Goal: Communication & Community: Answer question/provide support

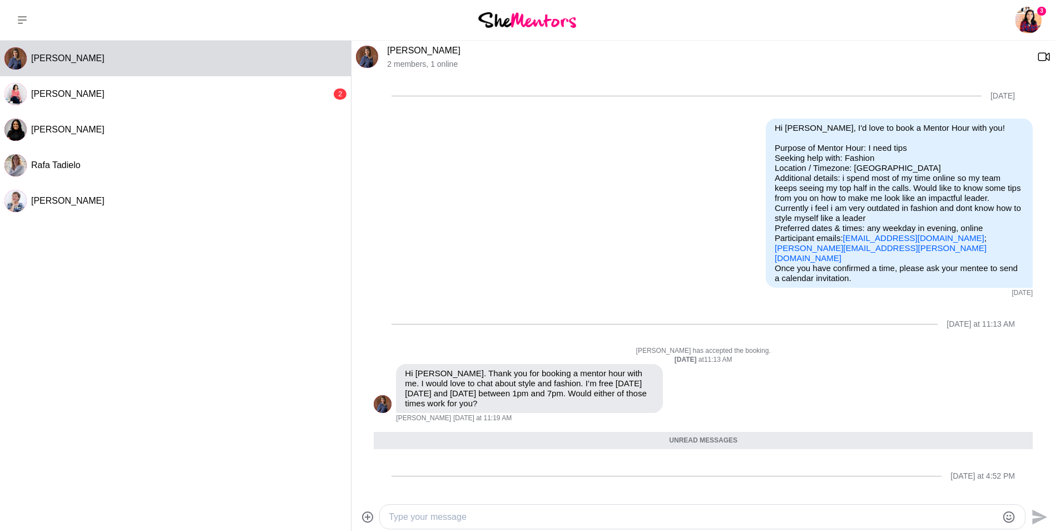
scroll to position [115, 0]
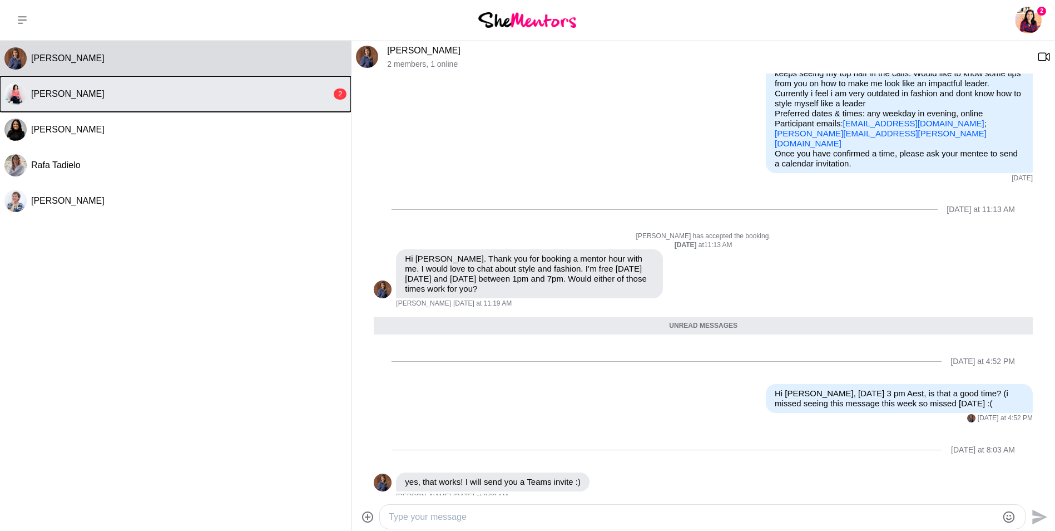
click at [196, 91] on div "[PERSON_NAME]" at bounding box center [181, 93] width 300 height 11
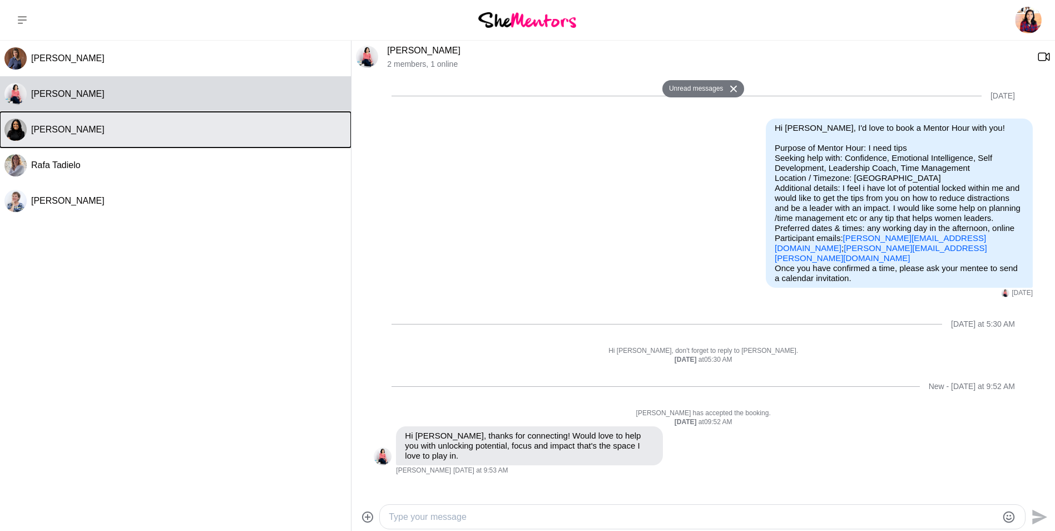
click at [177, 130] on div "[PERSON_NAME]" at bounding box center [188, 129] width 315 height 11
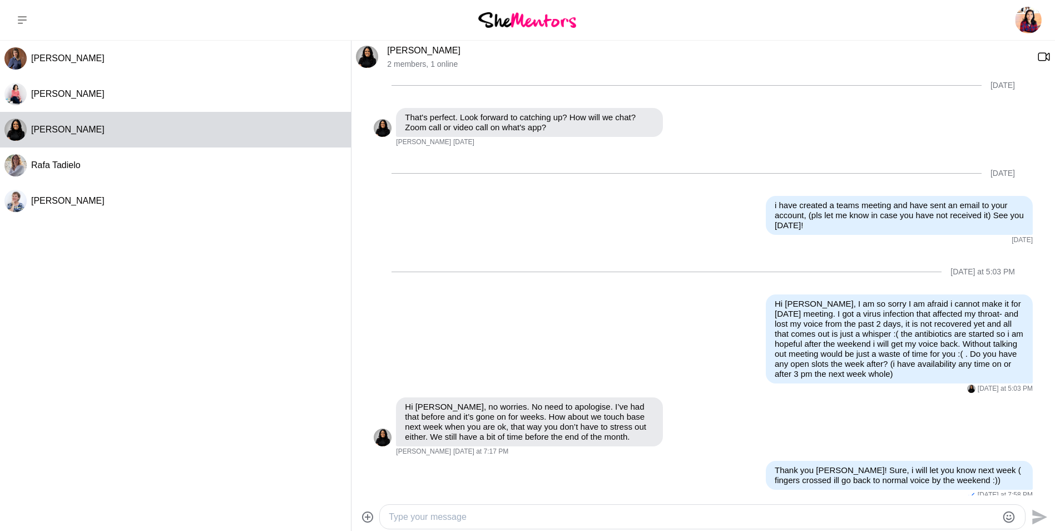
scroll to position [499, 0]
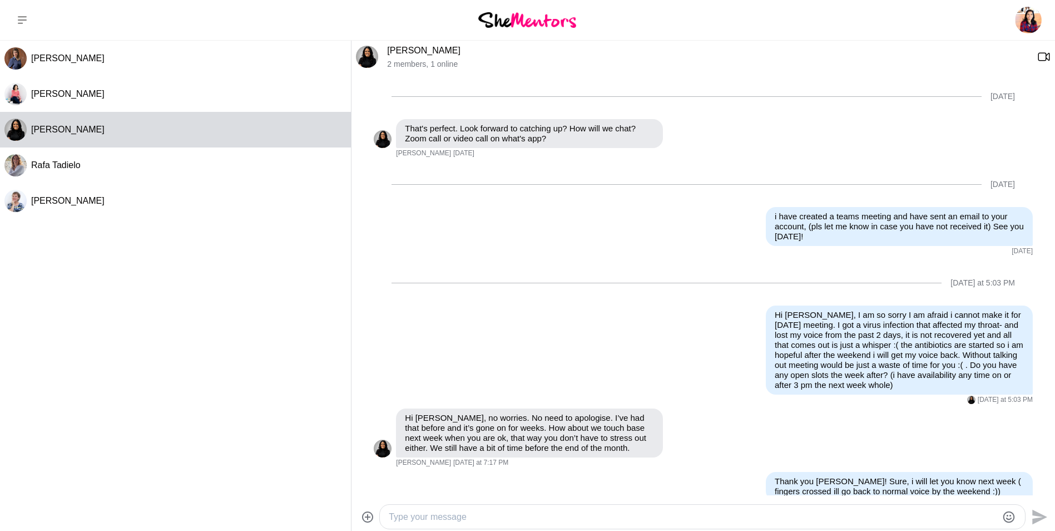
click at [452, 510] on textarea "Type your message" at bounding box center [693, 516] width 608 height 13
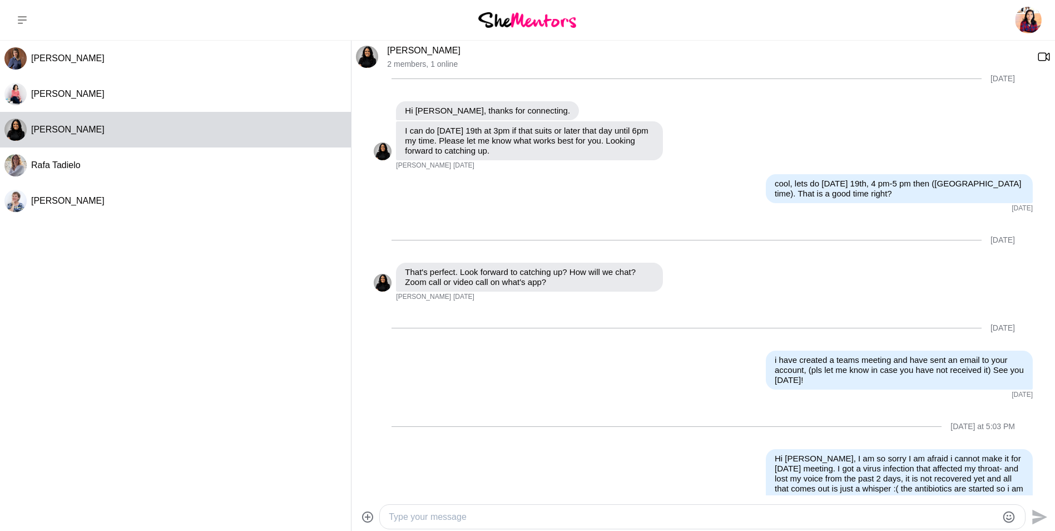
scroll to position [316, 0]
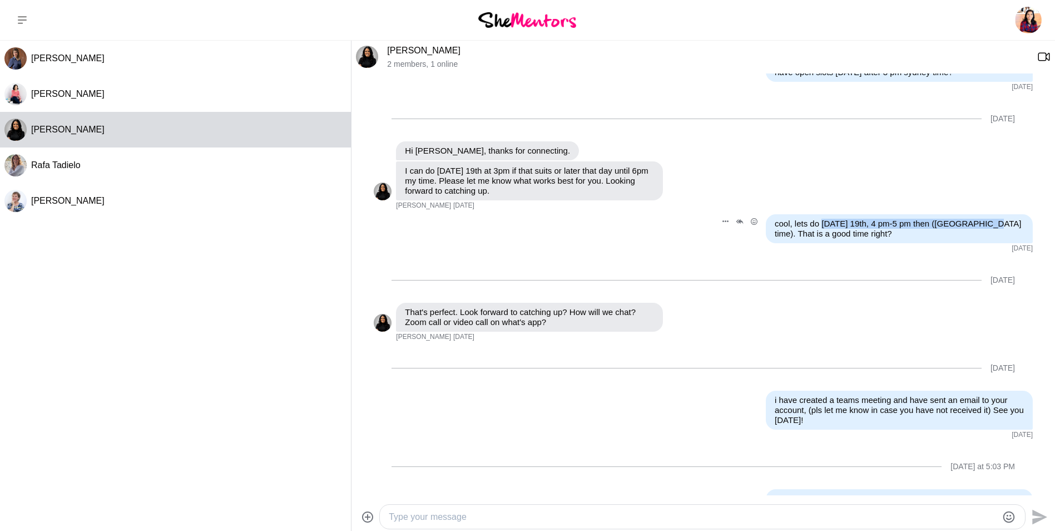
drag, startPoint x: 813, startPoint y: 206, endPoint x: 972, endPoint y: 204, distance: 158.5
click at [972, 219] on p "cool, lets do [DATE] 19th, 4 pm-5 pm then ([GEOGRAPHIC_DATA] time). That is a g…" at bounding box center [899, 229] width 249 height 20
copy p "[DATE] 19th, 4 pm-5 pm then ([GEOGRAPHIC_DATA] time)."
click at [566, 508] on div at bounding box center [702, 516] width 645 height 24
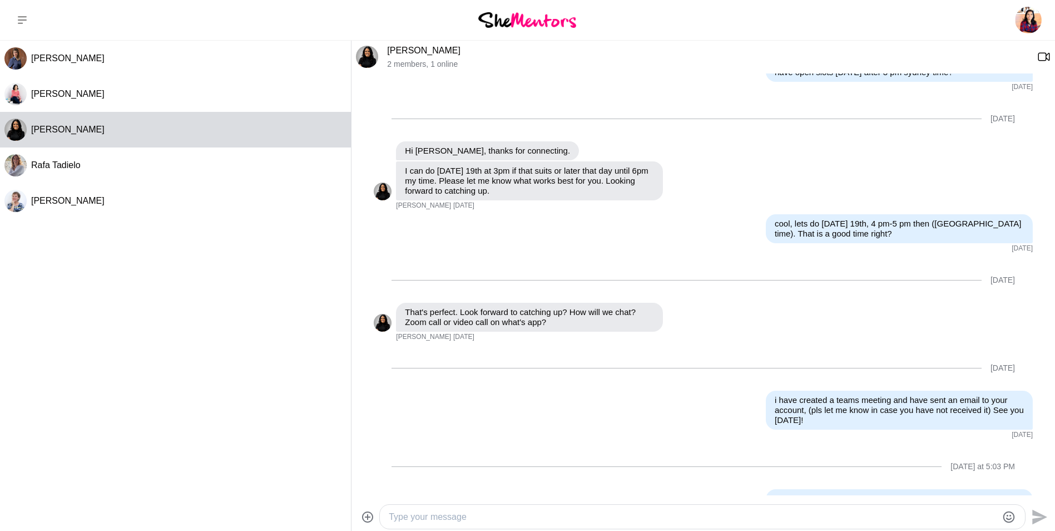
click at [562, 516] on textarea "Type your message" at bounding box center [693, 516] width 608 height 13
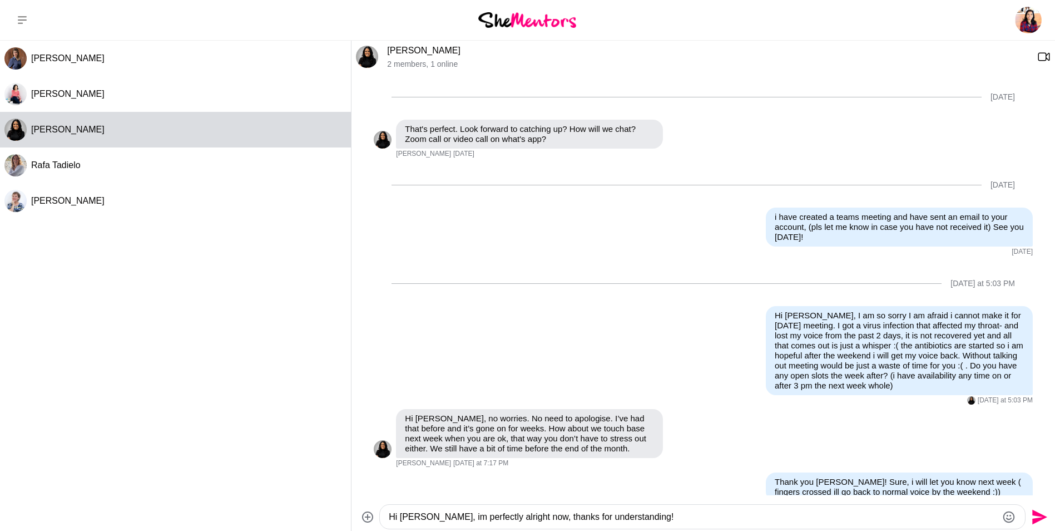
click at [659, 514] on textarea "Hi [PERSON_NAME], im perfectly alright now, thanks for understanding!" at bounding box center [693, 516] width 608 height 13
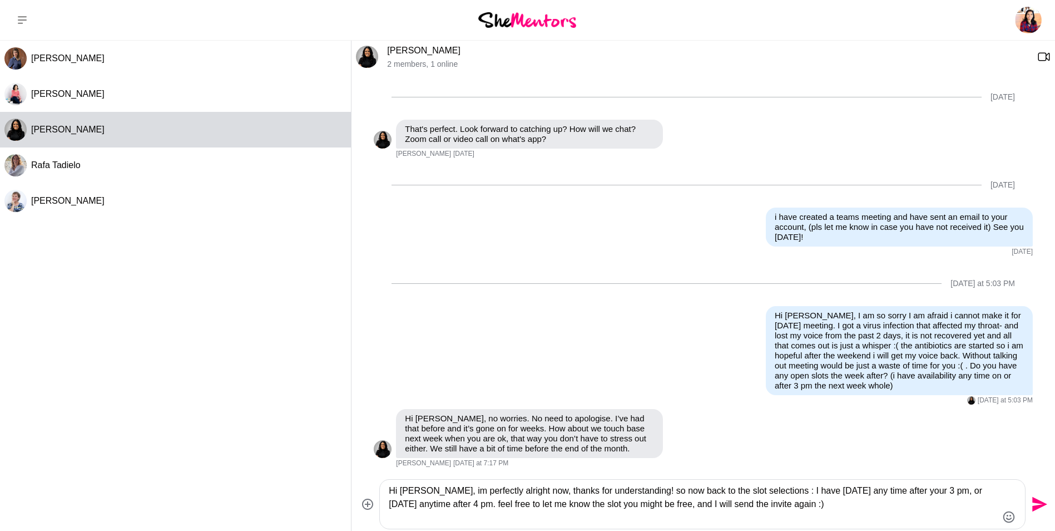
type textarea "Hi [PERSON_NAME], im perfectly alright now, thanks for understanding! so now ba…"
click at [1047, 504] on button "Send" at bounding box center [1038, 504] width 25 height 25
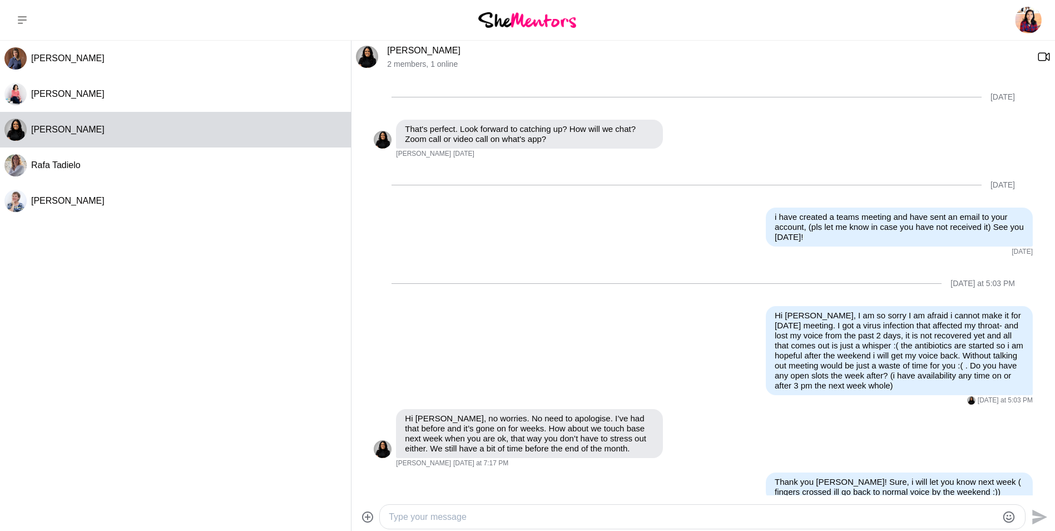
scroll to position [607, 0]
